Goal: Task Accomplishment & Management: Use online tool/utility

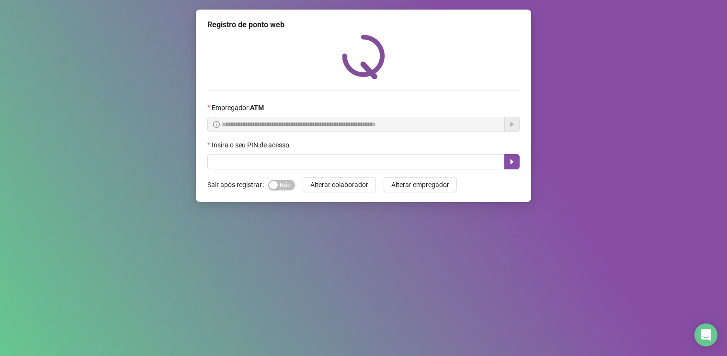
click at [268, 161] on input "text" at bounding box center [355, 161] width 297 height 15
type input "*****"
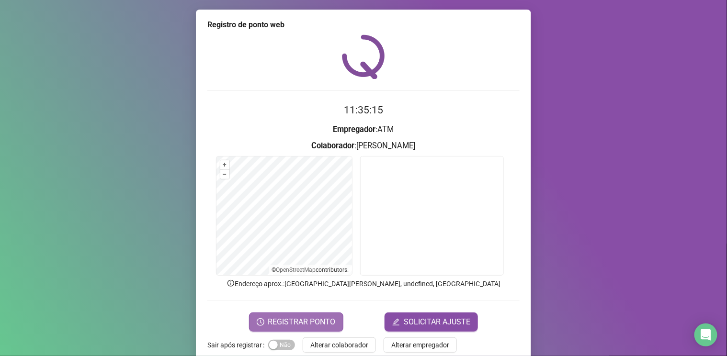
click at [300, 318] on span "REGISTRAR PONTO" at bounding box center [301, 321] width 67 height 11
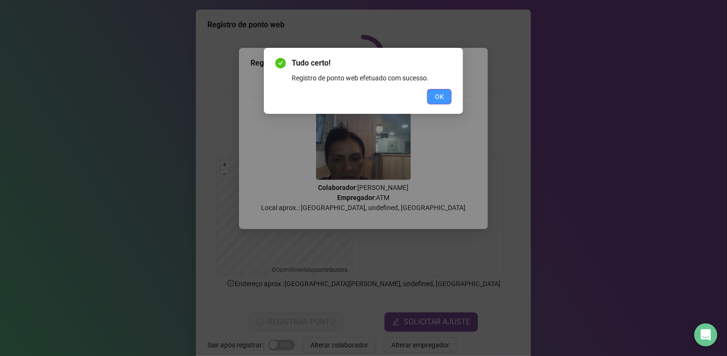
click at [437, 93] on span "OK" at bounding box center [439, 96] width 9 height 11
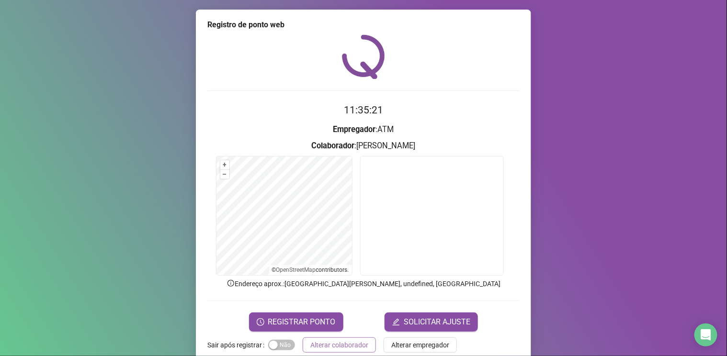
click at [340, 337] on button "Alterar colaborador" at bounding box center [339, 344] width 73 height 15
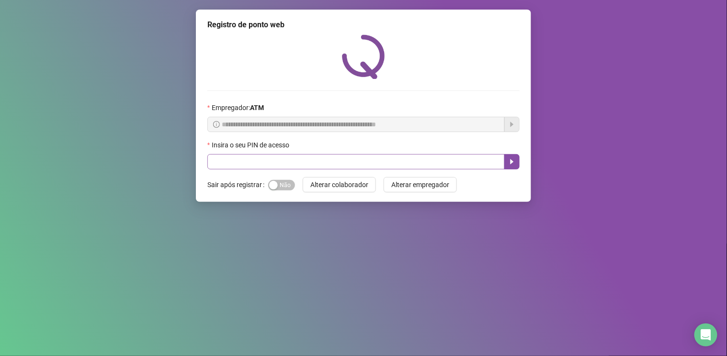
drag, startPoint x: 331, startPoint y: 180, endPoint x: 336, endPoint y: 166, distance: 15.1
click at [331, 180] on span "Alterar colaborador" at bounding box center [339, 184] width 58 height 11
click at [300, 159] on input "text" at bounding box center [355, 161] width 297 height 15
type input "*****"
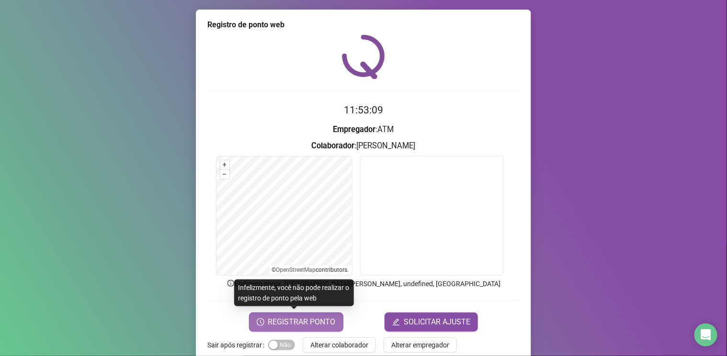
click at [281, 316] on span "REGISTRAR PONTO" at bounding box center [301, 321] width 67 height 11
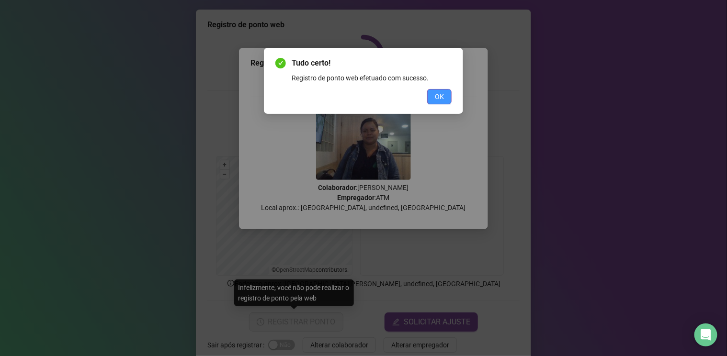
click at [432, 99] on button "OK" at bounding box center [439, 96] width 24 height 15
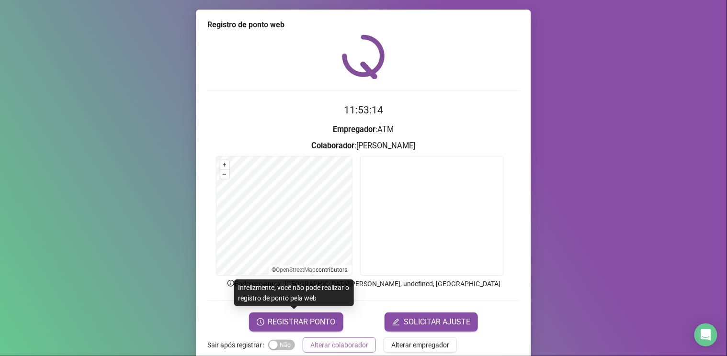
click at [340, 344] on span "Alterar colaborador" at bounding box center [339, 345] width 58 height 11
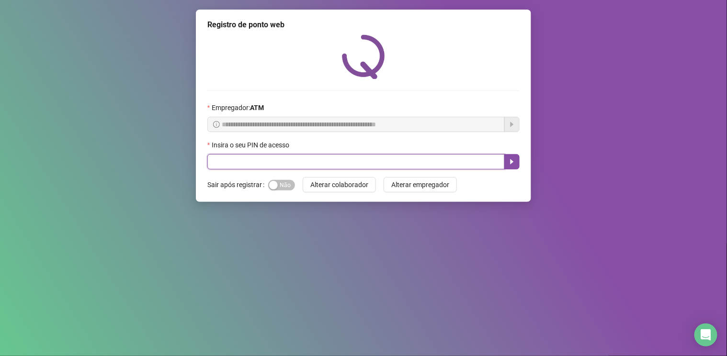
click at [222, 158] on input "text" at bounding box center [355, 161] width 297 height 15
type input "****"
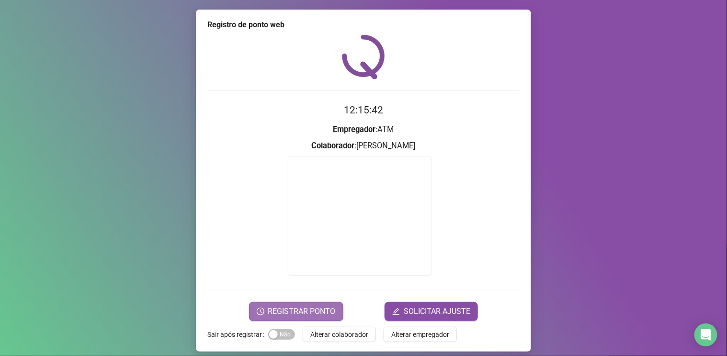
click at [281, 312] on span "REGISTRAR PONTO" at bounding box center [301, 311] width 67 height 11
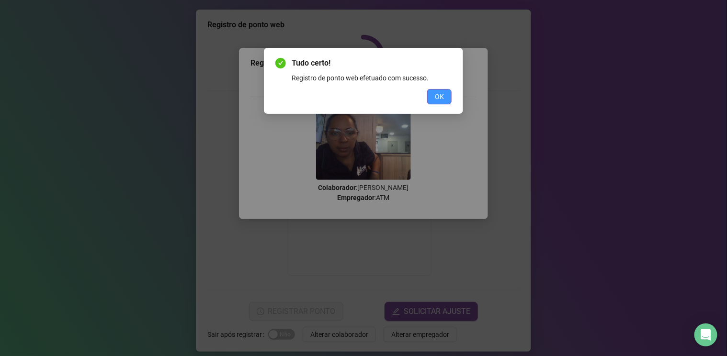
click at [440, 99] on span "OK" at bounding box center [439, 96] width 9 height 11
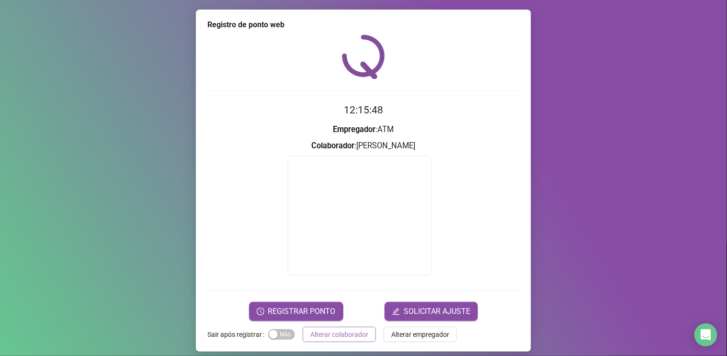
click at [311, 332] on span "Alterar colaborador" at bounding box center [339, 334] width 58 height 11
